Goal: Information Seeking & Learning: Learn about a topic

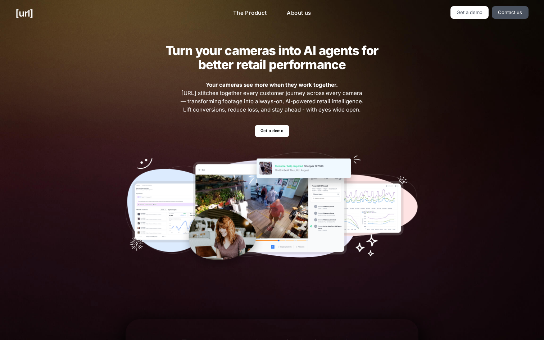
click at [241, 64] on h2 "Turn your cameras into AI agents for better retail performance" at bounding box center [271, 58] width 235 height 28
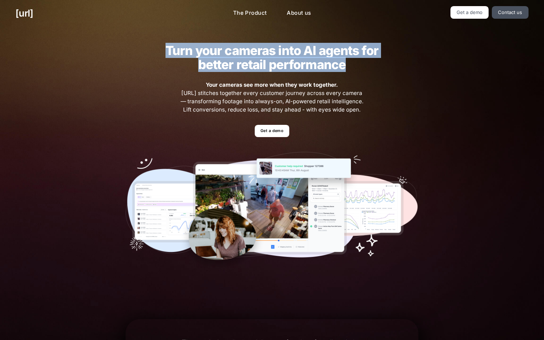
click at [241, 64] on h2 "Turn your cameras into AI agents for better retail performance" at bounding box center [271, 58] width 235 height 28
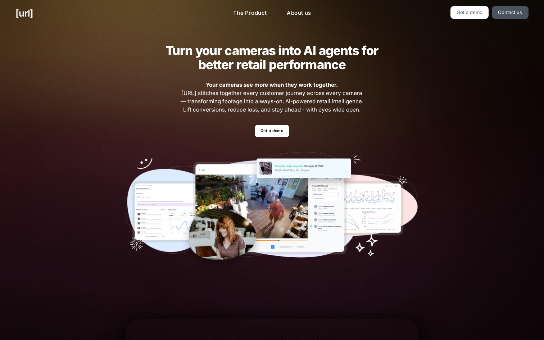
click at [241, 64] on h2 "Turn your cameras into AI agents for better retail performance" at bounding box center [271, 58] width 235 height 28
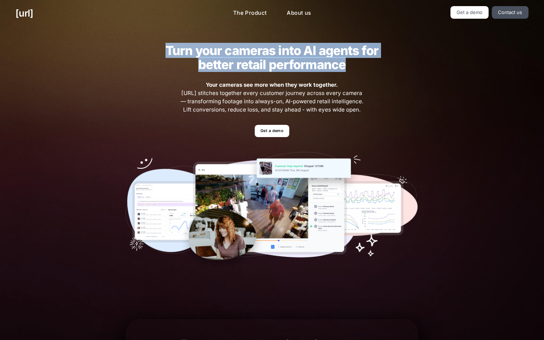
click at [241, 64] on h2 "Turn your cameras into AI agents for better retail performance" at bounding box center [271, 58] width 235 height 28
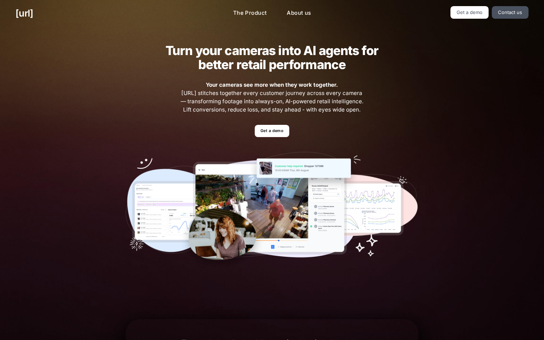
click at [241, 64] on h2 "Turn your cameras into AI agents for better retail performance" at bounding box center [271, 58] width 235 height 28
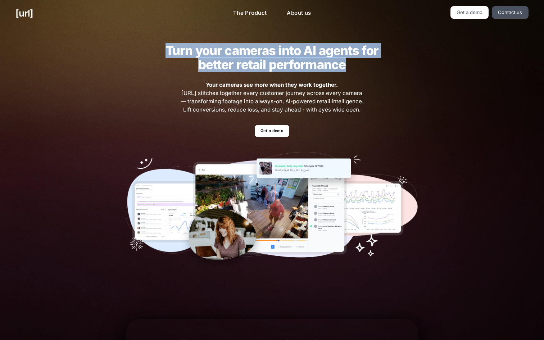
click at [241, 64] on h2 "Turn your cameras into AI agents for better retail performance" at bounding box center [271, 58] width 235 height 28
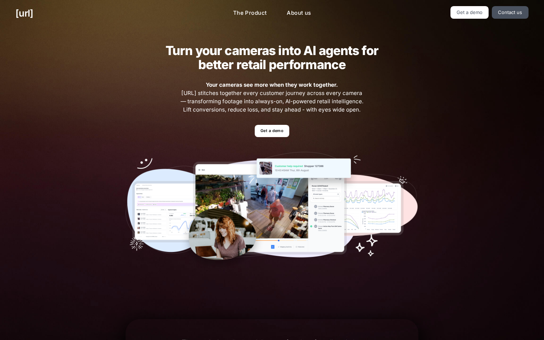
click at [241, 64] on h2 "Turn your cameras into AI agents for better retail performance" at bounding box center [271, 58] width 235 height 28
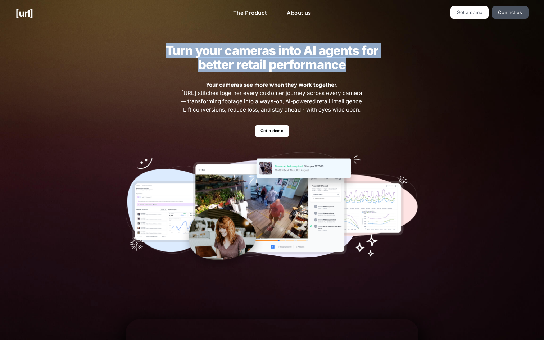
click at [267, 81] on span "Your cameras see more when they work together. [URL] stitches together every cu…" at bounding box center [271, 97] width 185 height 33
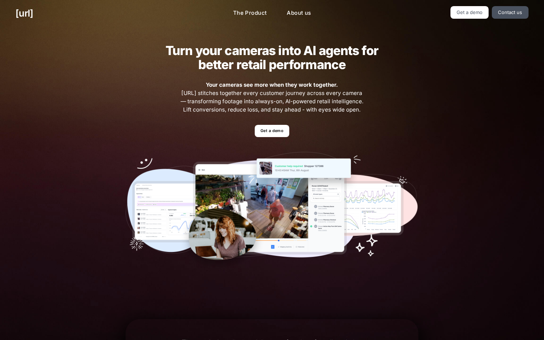
click at [221, 100] on span "Your cameras see more when they work together. [URL] stitches together every cu…" at bounding box center [271, 97] width 185 height 33
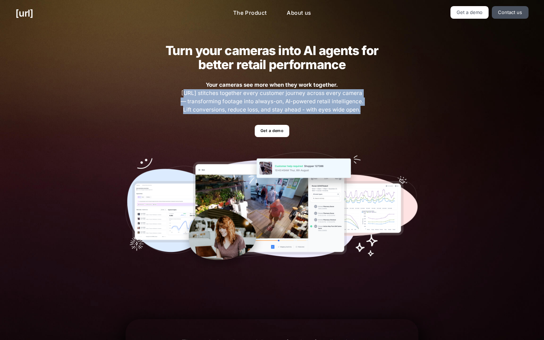
click at [247, 102] on span "Your cameras see more when they work together. [URL] stitches together every cu…" at bounding box center [271, 97] width 185 height 33
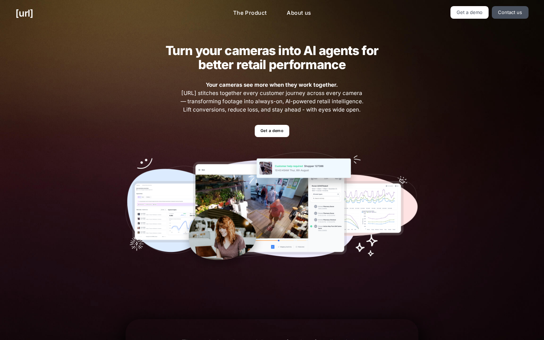
click at [247, 102] on span "Your cameras see more when they work together. [URL] stitches together every cu…" at bounding box center [271, 97] width 185 height 33
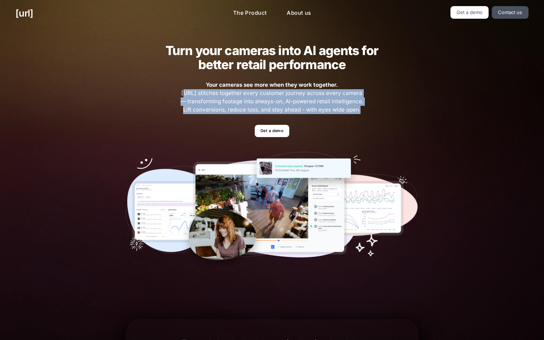
click at [263, 101] on span "Your cameras see more when they work together. [URL] stitches together every cu…" at bounding box center [271, 97] width 185 height 33
drag, startPoint x: 191, startPoint y: 83, endPoint x: 369, endPoint y: 112, distance: 180.6
click at [369, 112] on div "Turn your cameras into AI agents for better retail performance Your cameras see…" at bounding box center [272, 157] width 324 height 261
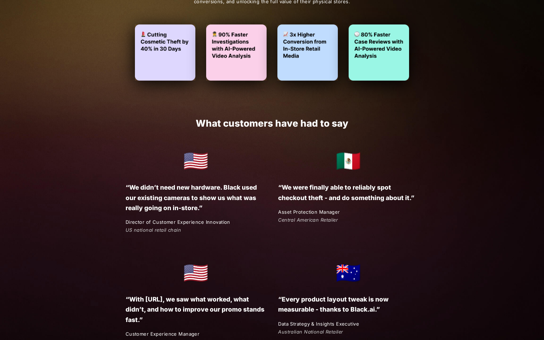
scroll to position [1059, 0]
click at [149, 227] on em "US national retail chain" at bounding box center [152, 229] width 55 height 6
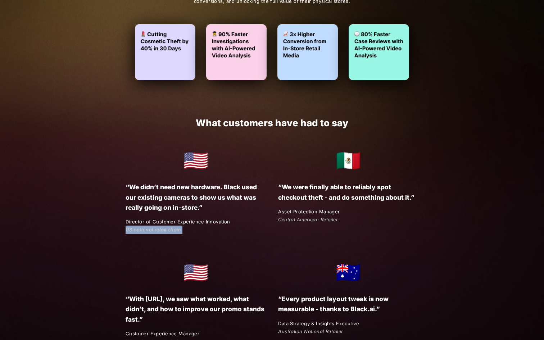
click at [149, 227] on em "US national retail chain" at bounding box center [152, 229] width 55 height 6
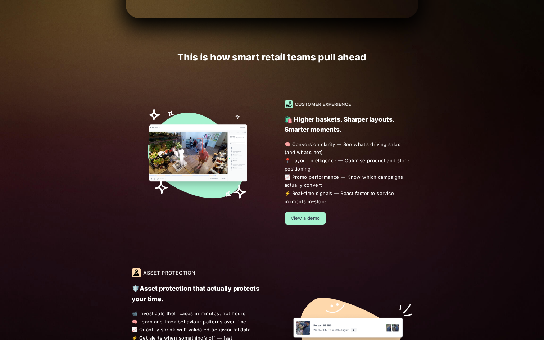
scroll to position [0, 0]
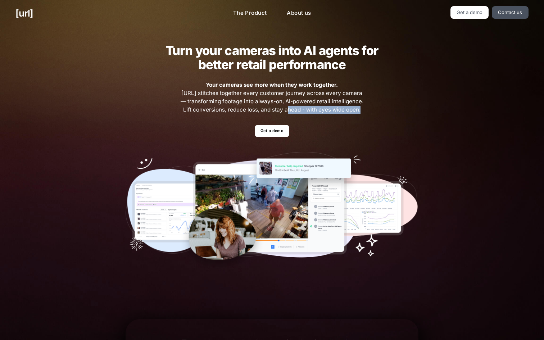
drag, startPoint x: 178, startPoint y: 114, endPoint x: 277, endPoint y: 111, distance: 99.3
click at [277, 111] on div "Turn your cameras into AI agents for better retail performance Your cameras see…" at bounding box center [272, 157] width 324 height 261
click at [324, 112] on span "Your cameras see more when they work together. [URL] stitches together every cu…" at bounding box center [271, 97] width 185 height 33
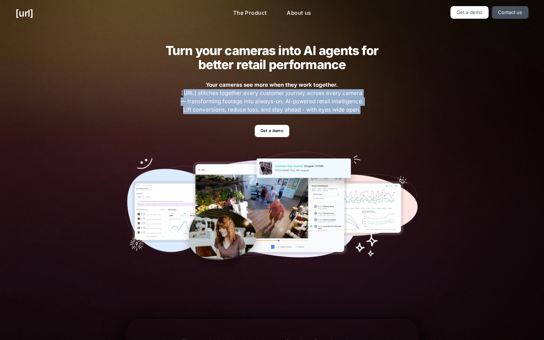
click at [324, 112] on span "Your cameras see more when they work together. [URL] stitches together every cu…" at bounding box center [271, 97] width 185 height 33
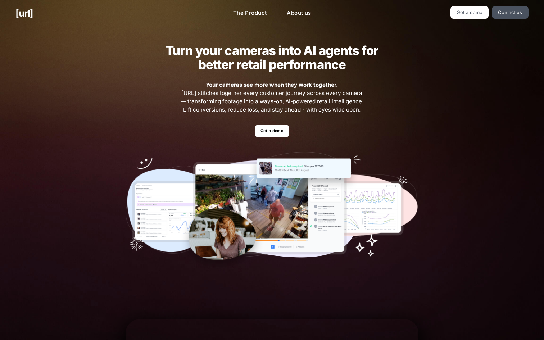
click at [324, 112] on span "Your cameras see more when they work together. [URL] stitches together every cu…" at bounding box center [271, 97] width 185 height 33
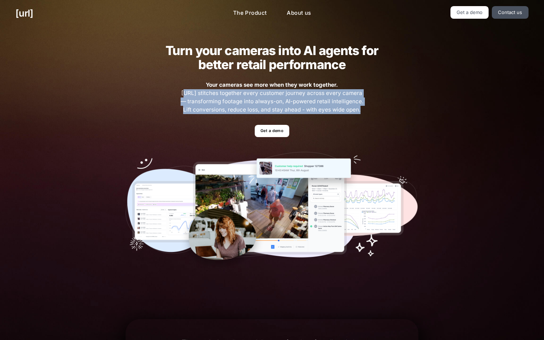
click at [211, 102] on span "Your cameras see more when they work together. [URL] stitches together every cu…" at bounding box center [271, 97] width 185 height 33
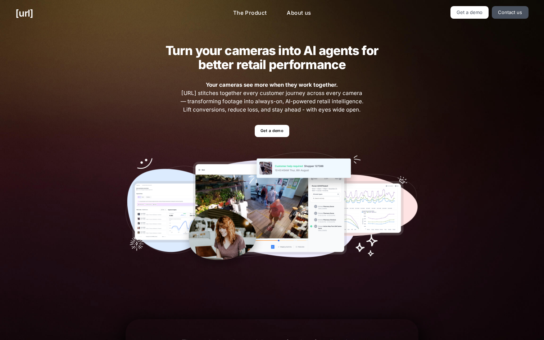
click at [211, 102] on span "Your cameras see more when they work together. [URL] stitches together every cu…" at bounding box center [271, 97] width 185 height 33
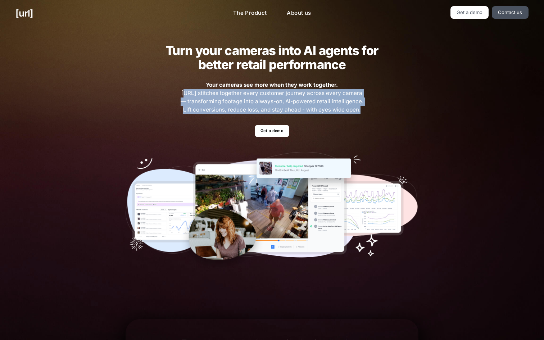
click at [242, 102] on span "Your cameras see more when they work together. [URL] stitches together every cu…" at bounding box center [271, 97] width 185 height 33
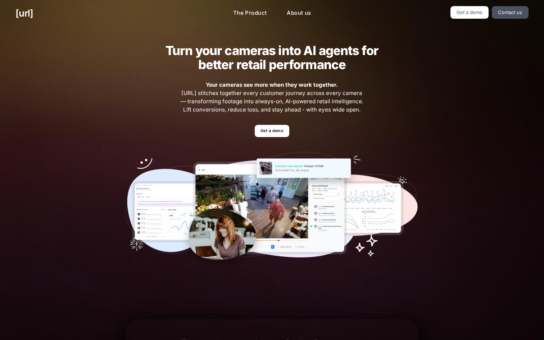
click at [242, 102] on span "Your cameras see more when they work together. [URL] stitches together every cu…" at bounding box center [271, 97] width 185 height 33
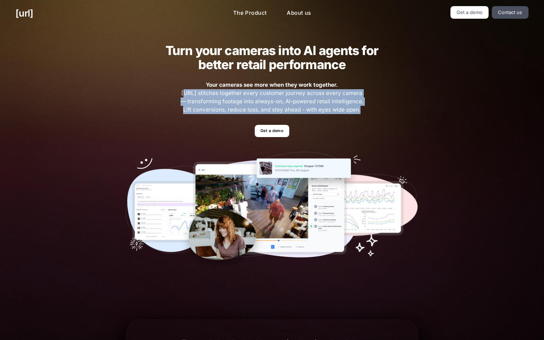
click at [260, 102] on span "Your cameras see more when they work together. [URL] stitches together every cu…" at bounding box center [271, 97] width 185 height 33
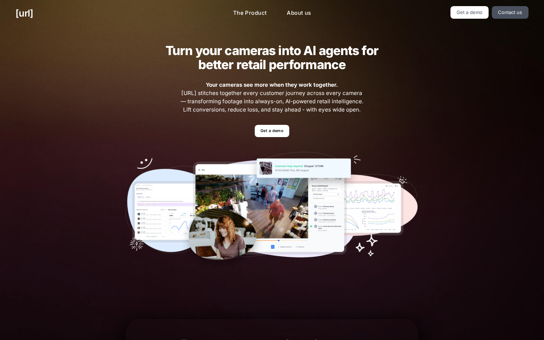
click at [260, 102] on span "Your cameras see more when they work together. [URL] stitches together every cu…" at bounding box center [271, 97] width 185 height 33
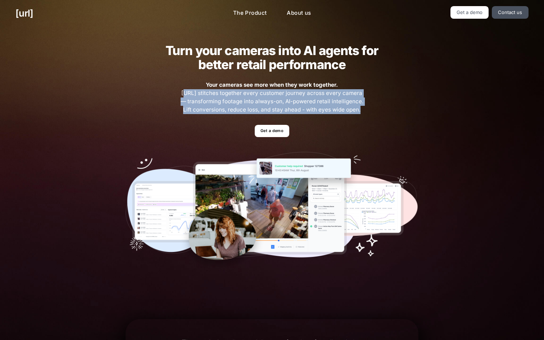
click at [267, 100] on span "Your cameras see more when they work together. [URL] stitches together every cu…" at bounding box center [271, 97] width 185 height 33
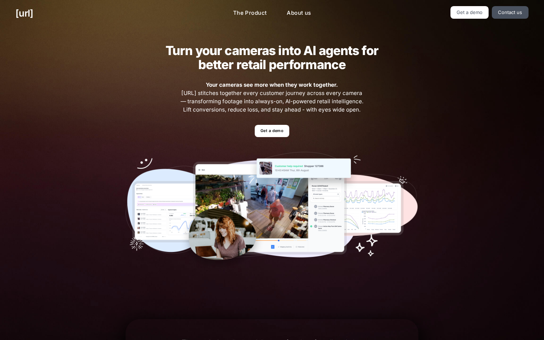
click at [267, 100] on span "Your cameras see more when they work together. [URL] stitches together every cu…" at bounding box center [271, 97] width 185 height 33
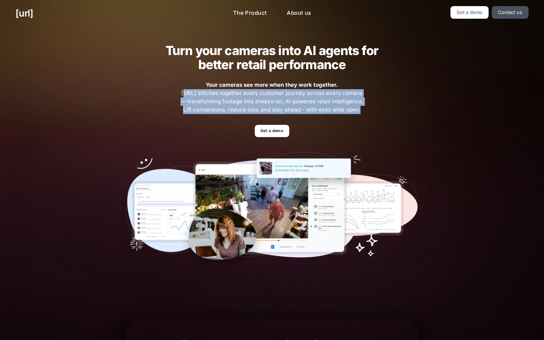
click at [303, 100] on span "Your cameras see more when they work together. [URL] stitches together every cu…" at bounding box center [271, 97] width 185 height 33
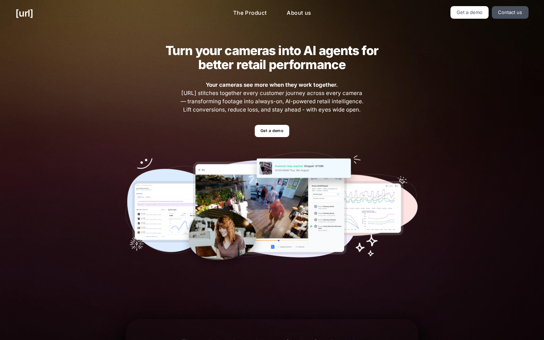
click at [303, 100] on span "Your cameras see more when they work together. [URL] stitches together every cu…" at bounding box center [271, 97] width 185 height 33
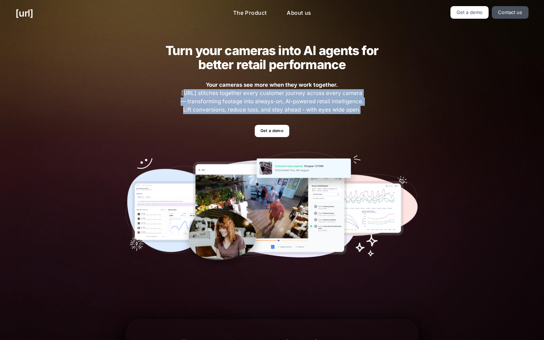
click at [303, 100] on span "Your cameras see more when they work together. [URL] stitches together every cu…" at bounding box center [271, 97] width 185 height 33
click at [316, 105] on span "Your cameras see more when they work together. [URL] stitches together every cu…" at bounding box center [271, 97] width 185 height 33
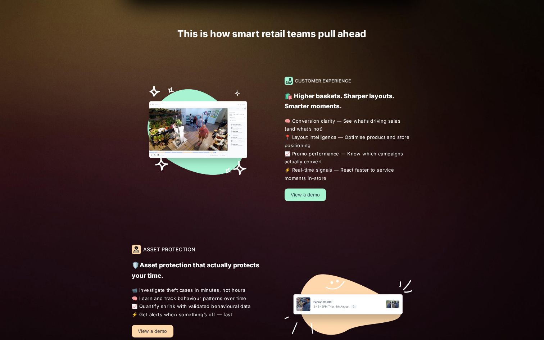
scroll to position [420, 0]
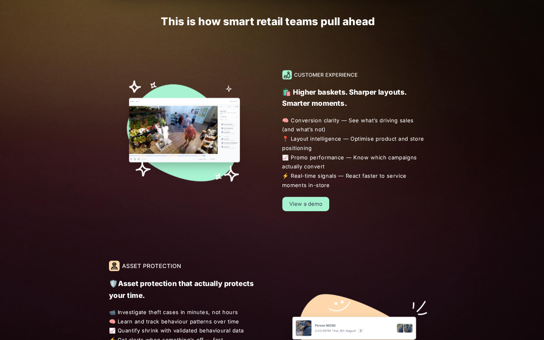
click at [308, 175] on span "🧠 Conversion clarity — See what’s driving sales (and what’s not) 📍 Layout intel…" at bounding box center [348, 146] width 128 height 65
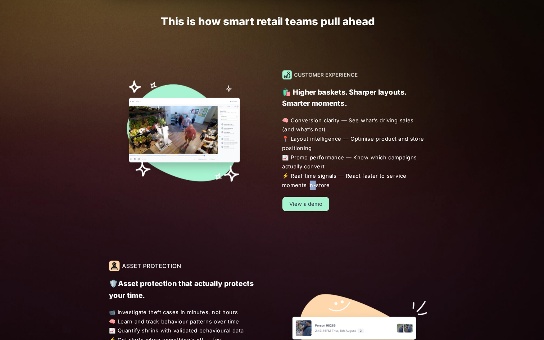
click at [308, 175] on span "🧠 Conversion clarity — See what’s driving sales (and what’s not) 📍 Layout intel…" at bounding box center [348, 146] width 128 height 65
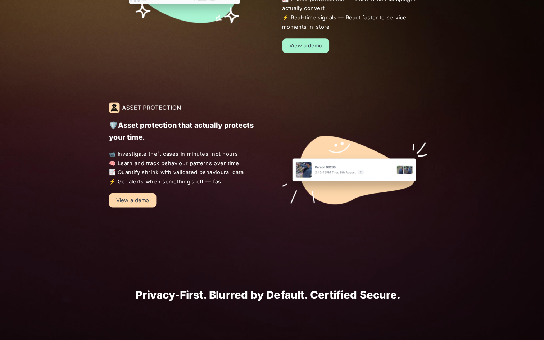
scroll to position [533, 0]
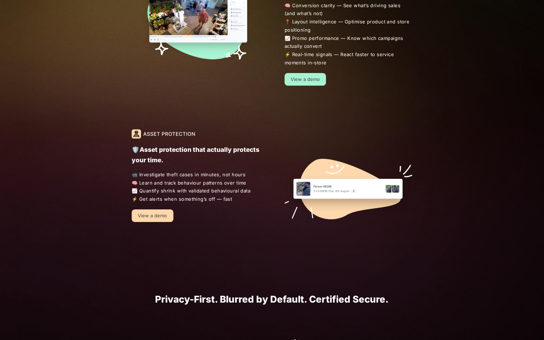
click at [175, 182] on span "📹 Investigate theft cases in minutes, not hours 🧠 Learn and track behaviour pat…" at bounding box center [196, 186] width 128 height 33
click at [193, 182] on span "📹 Investigate theft cases in minutes, not hours 🧠 Learn and track behaviour pat…" at bounding box center [196, 186] width 128 height 33
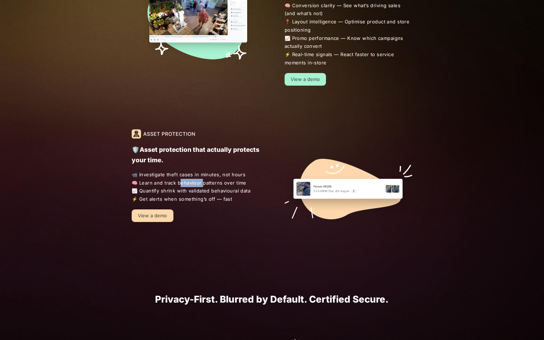
click at [193, 182] on span "📹 Investigate theft cases in minutes, not hours 🧠 Learn and track behaviour pat…" at bounding box center [196, 186] width 128 height 33
click at [210, 183] on span "📹 Investigate theft cases in minutes, not hours 🧠 Learn and track behaviour pat…" at bounding box center [196, 186] width 128 height 33
click at [225, 223] on div "🛡️Asset protection that actually protects your time. 📹 Investigate theft cases …" at bounding box center [272, 178] width 312 height 143
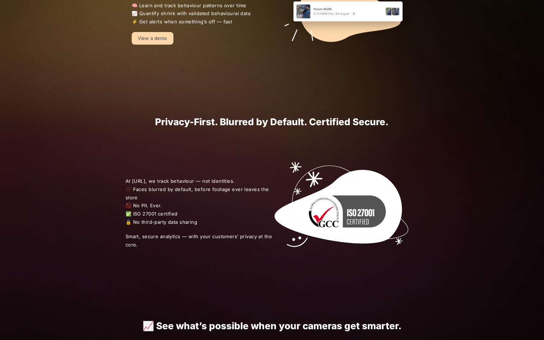
scroll to position [730, 0]
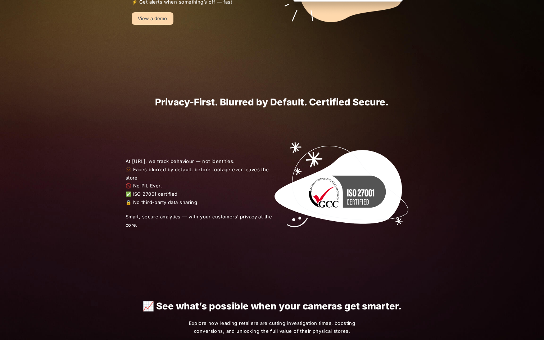
click at [189, 99] on h1 "Privacy-First. Blurred by Default. Certified Secure." at bounding box center [271, 102] width 293 height 10
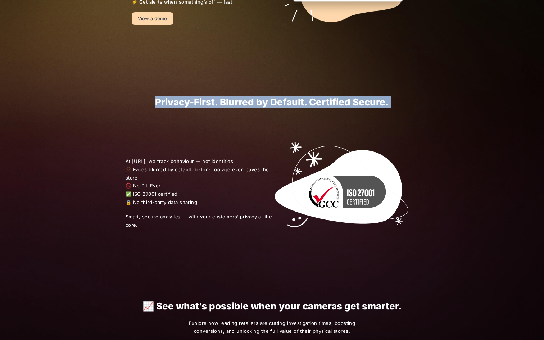
click at [189, 99] on h1 "Privacy-First. Blurred by Default. Certified Secure." at bounding box center [271, 102] width 293 height 10
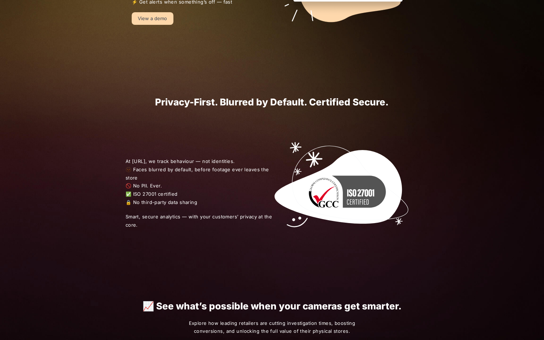
click at [189, 99] on h1 "Privacy-First. Blurred by Default. Certified Secure." at bounding box center [271, 102] width 293 height 10
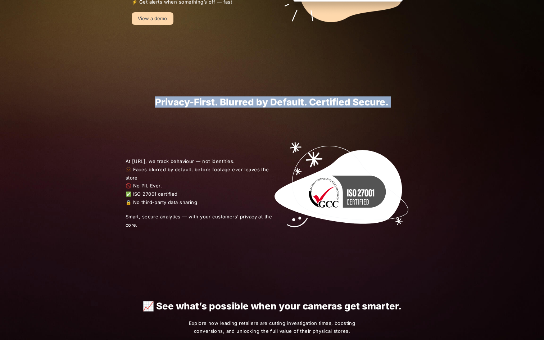
click at [143, 183] on span "At [URL], we track behaviour — not identities. 🫥 Faces blurred by default, befo…" at bounding box center [198, 181] width 147 height 49
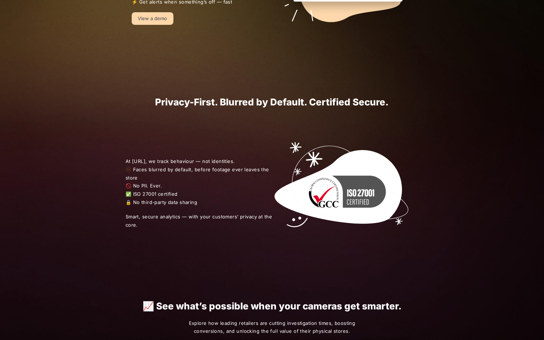
click at [143, 183] on span "At [URL], we track behaviour — not identities. 🫥 Faces blurred by default, befo…" at bounding box center [198, 181] width 147 height 49
click at [154, 172] on span "At [URL], we track behaviour — not identities. 🫥 Faces blurred by default, befo…" at bounding box center [198, 181] width 147 height 49
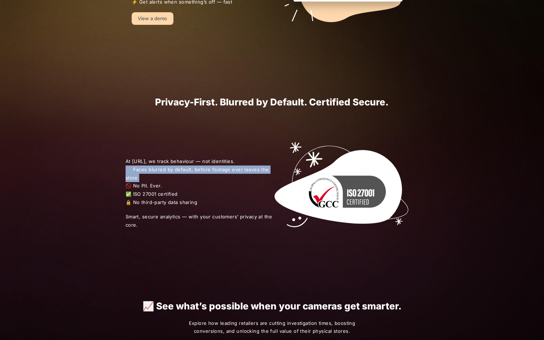
click at [154, 172] on span "At [URL], we track behaviour — not identities. 🫥 Faces blurred by default, befo…" at bounding box center [198, 181] width 147 height 49
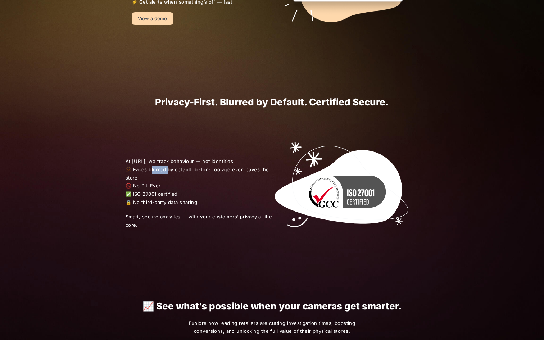
click at [154, 172] on span "At [URL], we track behaviour — not identities. 🫥 Faces blurred by default, befo…" at bounding box center [198, 181] width 147 height 49
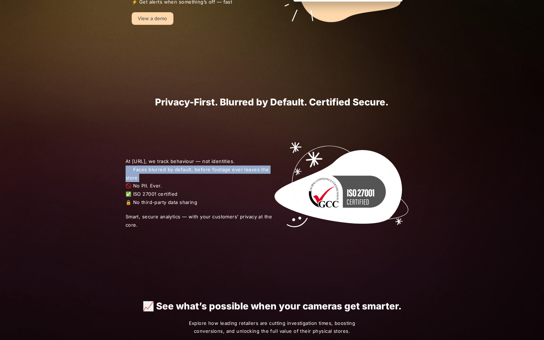
click at [154, 172] on span "At [URL], we track behaviour — not identities. 🫥 Faces blurred by default, befo…" at bounding box center [198, 181] width 147 height 49
click at [240, 251] on div "At [URL], we track behaviour — not identities. 🫥 Faces blurred by default, befo…" at bounding box center [272, 192] width 324 height 171
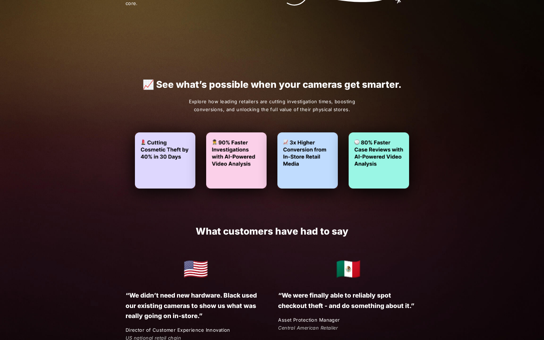
scroll to position [946, 0]
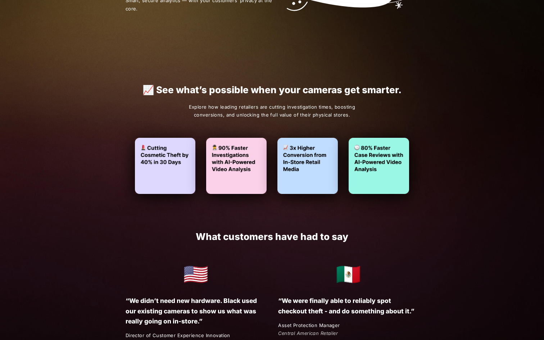
click at [240, 90] on p "📈 See what’s possible when your cameras get smarter." at bounding box center [272, 89] width 280 height 10
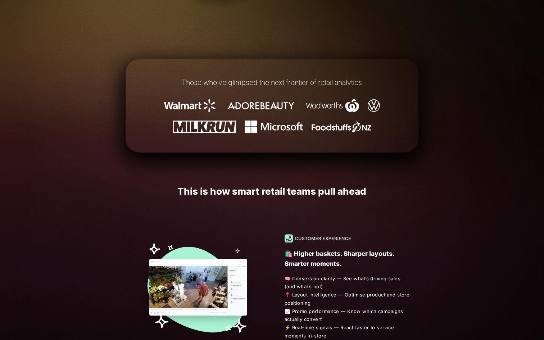
scroll to position [0, 0]
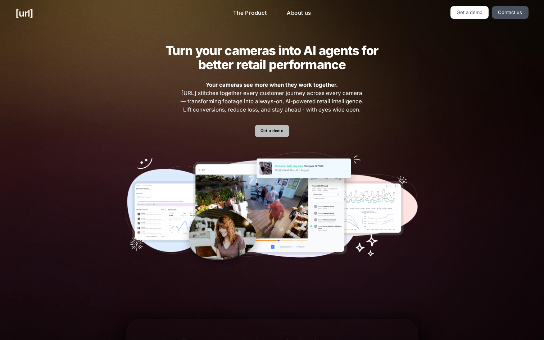
click at [270, 131] on link "Get a demo" at bounding box center [272, 131] width 34 height 13
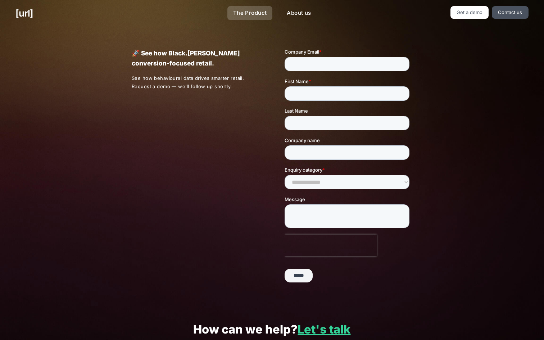
click at [243, 11] on link "The Product" at bounding box center [249, 13] width 45 height 14
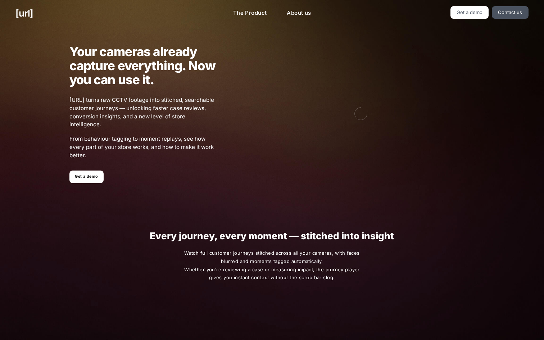
click at [147, 135] on span "From behaviour tagging to moment replays, see how every part of your store work…" at bounding box center [142, 147] width 146 height 24
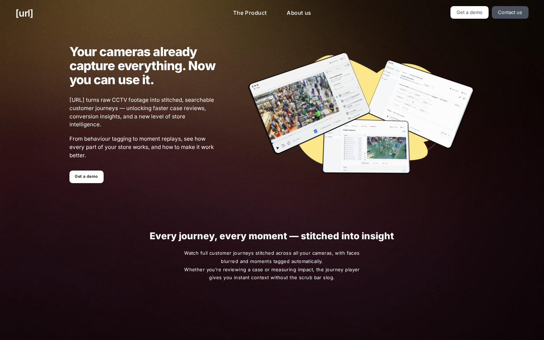
click at [147, 135] on span "From behaviour tagging to moment replays, see how every part of your store work…" at bounding box center [142, 147] width 146 height 24
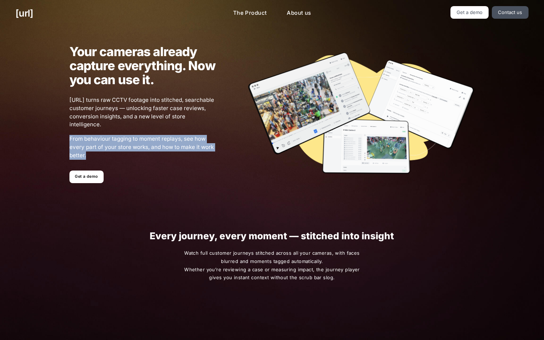
click at [166, 135] on span "From behaviour tagging to moment replays, see how every part of your store work…" at bounding box center [142, 147] width 146 height 24
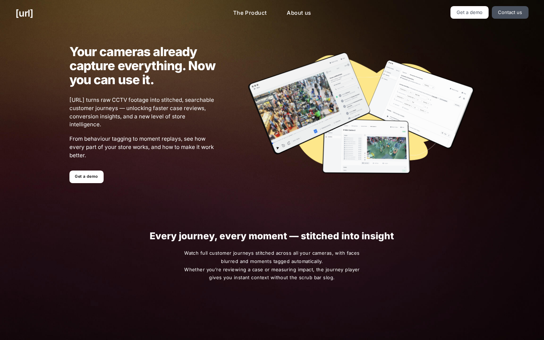
click at [166, 135] on span "From behaviour tagging to moment replays, see how every part of your store work…" at bounding box center [142, 147] width 146 height 24
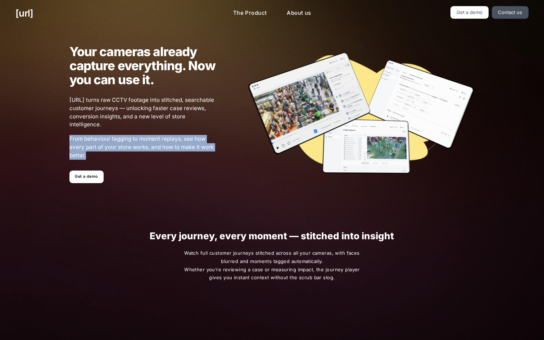
click at [166, 135] on span "From behaviour tagging to moment replays, see how every part of your store work…" at bounding box center [142, 147] width 146 height 24
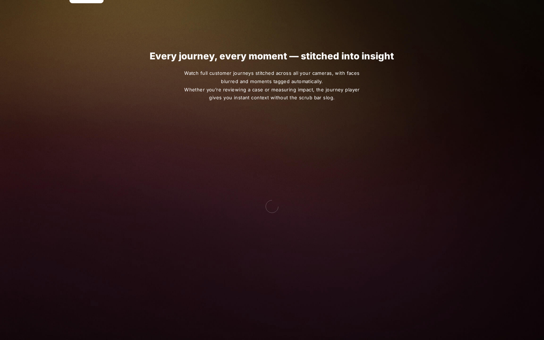
scroll to position [168, 0]
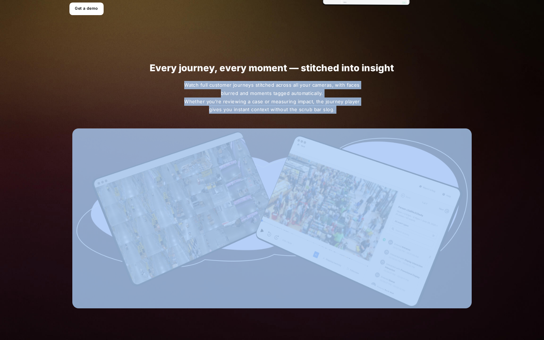
drag, startPoint x: 105, startPoint y: 80, endPoint x: 343, endPoint y: 196, distance: 264.3
click at [343, 196] on div "Every journey, every moment — stitched into insight Watch full customer journey…" at bounding box center [272, 185] width 430 height 305
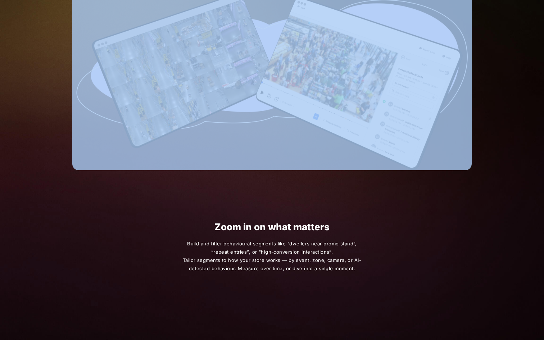
scroll to position [323, 0]
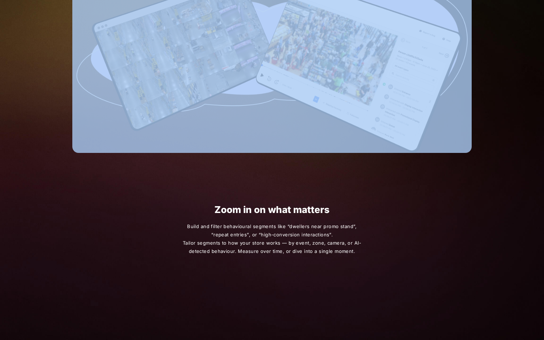
click at [214, 177] on div "Every journey, every moment — stitched into insight Watch full customer journey…" at bounding box center [272, 30] width 430 height 305
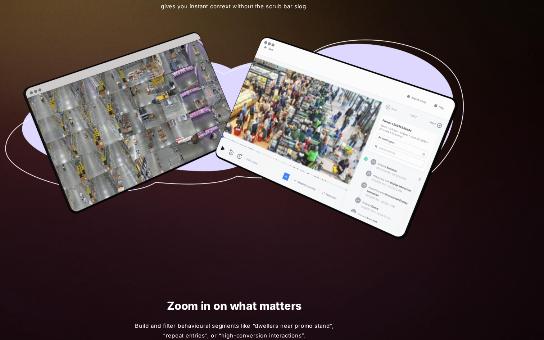
scroll to position [248, 0]
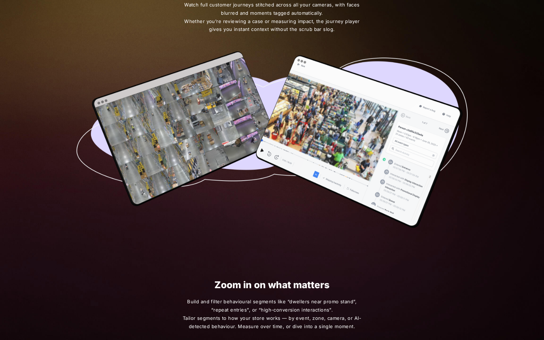
click at [219, 187] on img at bounding box center [271, 137] width 399 height 179
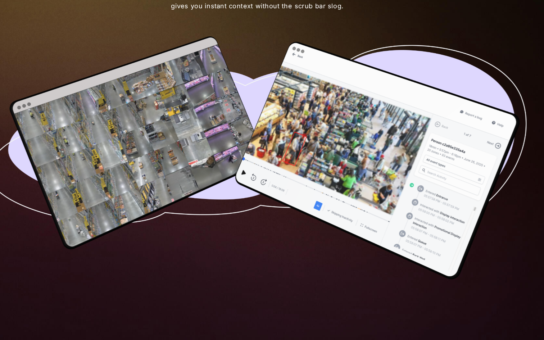
click at [297, 128] on img at bounding box center [271, 137] width 399 height 179
click at [302, 128] on img at bounding box center [271, 137] width 399 height 179
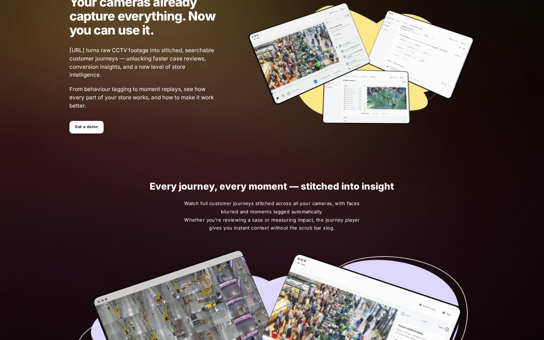
scroll to position [0, 0]
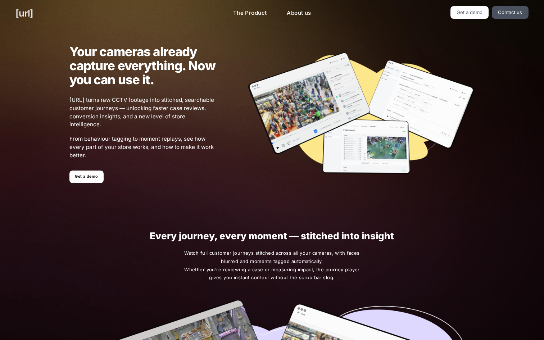
click at [31, 14] on link "[URL]" at bounding box center [24, 13] width 18 height 14
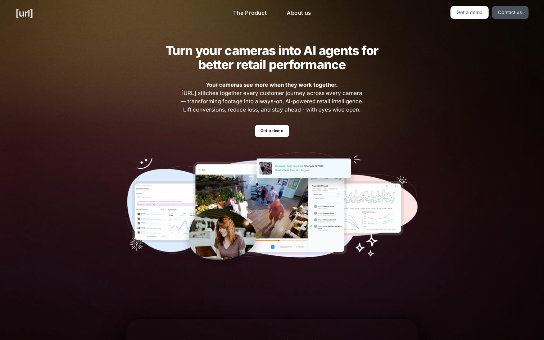
click at [33, 14] on link "[URL]" at bounding box center [24, 13] width 18 height 14
